Goal: Transaction & Acquisition: Subscribe to service/newsletter

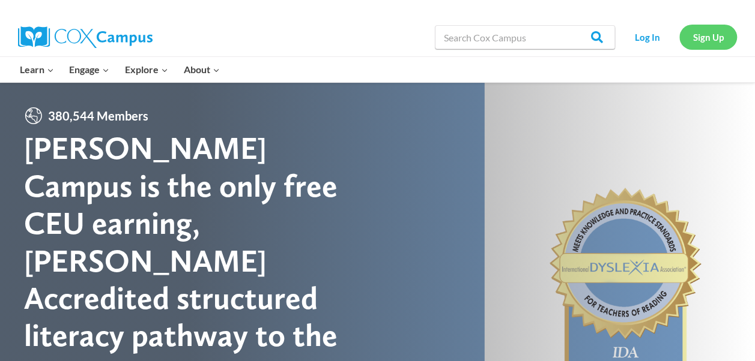
click at [696, 41] on link "Sign Up" at bounding box center [708, 37] width 58 height 25
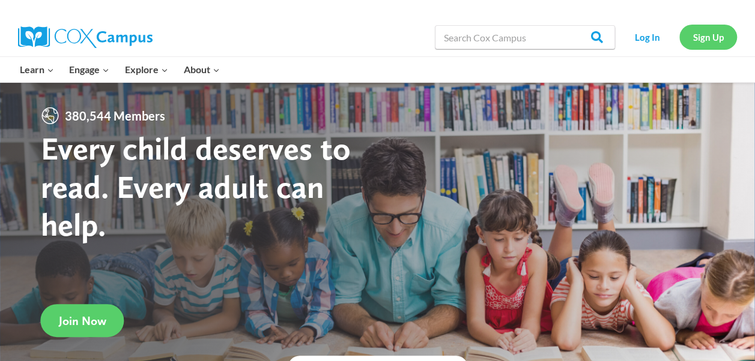
click at [713, 41] on link "Sign Up" at bounding box center [708, 37] width 58 height 25
